Goal: Task Accomplishment & Management: Use online tool/utility

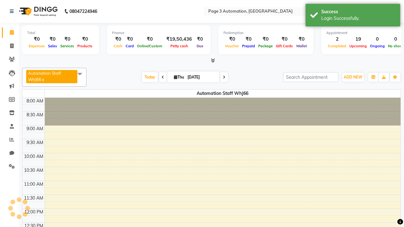
select select "en"
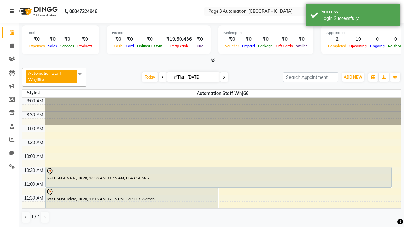
click at [13, 11] on icon at bounding box center [12, 11] width 4 height 4
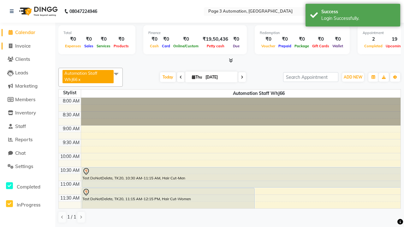
click at [27, 46] on span "Invoice" at bounding box center [22, 46] width 15 height 6
select select "service"
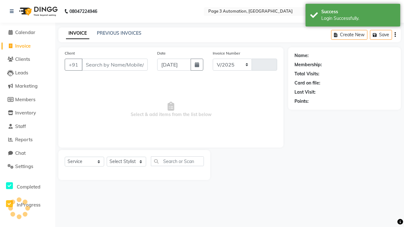
select select "2774"
type input "10075"
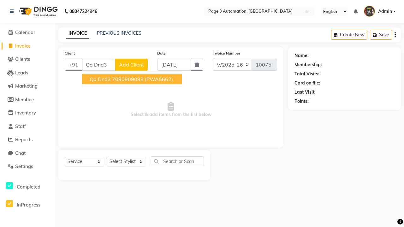
click at [133, 79] on ngb-highlight "7090909093" at bounding box center [128, 79] width 32 height 6
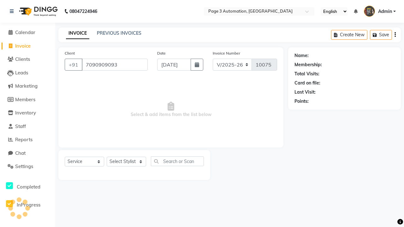
type input "7090909093"
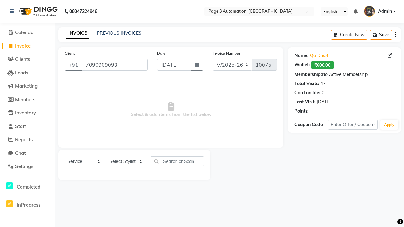
select select "71572"
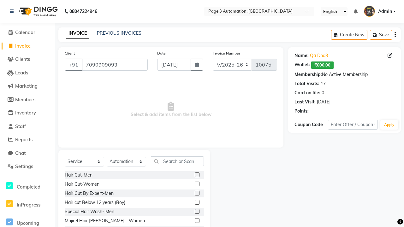
click at [197, 184] on label at bounding box center [197, 184] width 5 height 5
click at [197, 184] on input "checkbox" at bounding box center [197, 184] width 4 height 4
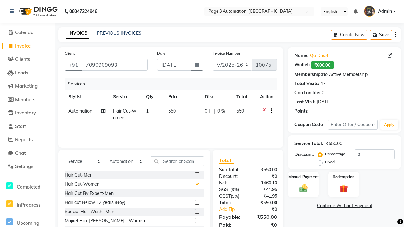
checkbox input "false"
click at [381, 35] on button "Save" at bounding box center [381, 35] width 22 height 10
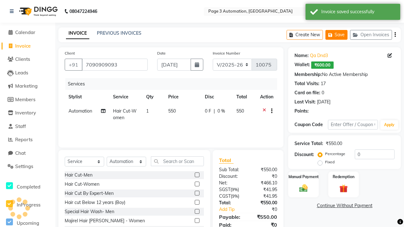
click at [336, 35] on button "Save" at bounding box center [336, 35] width 22 height 10
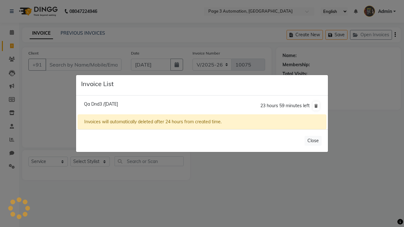
select select "2774"
select select "service"
click at [111, 104] on span "Qa Dnd3 /[DATE]" at bounding box center [101, 104] width 34 height 6
type input "7090909093"
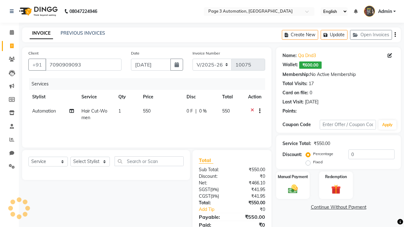
select select "712"
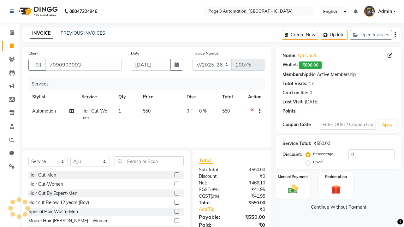
click at [176, 212] on label at bounding box center [177, 211] width 5 height 5
click at [176, 212] on input "checkbox" at bounding box center [177, 212] width 4 height 4
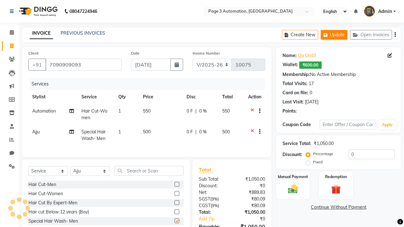
click at [334, 35] on button "Update" at bounding box center [334, 35] width 27 height 10
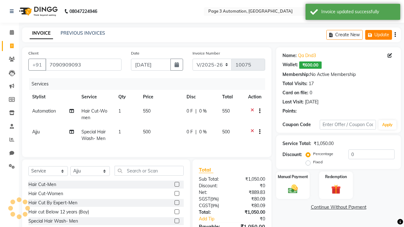
checkbox input "false"
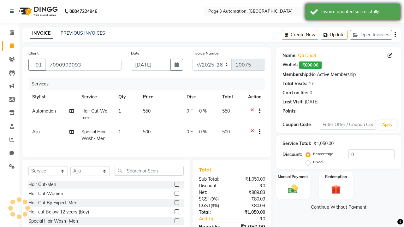
click at [353, 13] on div "Invoice updated successfully" at bounding box center [358, 12] width 74 height 7
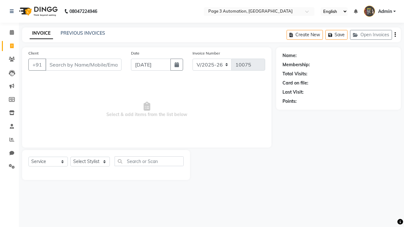
select select "2774"
select select "service"
click at [371, 35] on button "Open Invoices" at bounding box center [371, 35] width 42 height 10
